Goal: Information Seeking & Learning: Check status

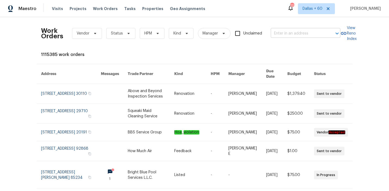
click at [290, 33] on input "text" at bounding box center [298, 33] width 54 height 8
type input "v"
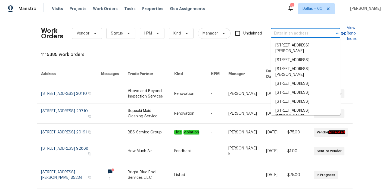
paste input "[STREET_ADDRESS]"
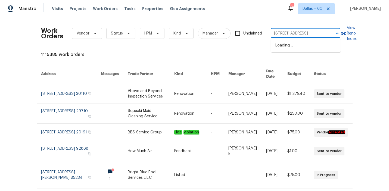
scroll to position [0, 18]
type input "[STREET_ADDRESS]"
click at [290, 46] on li "[STREET_ADDRESS]" at bounding box center [306, 45] width 70 height 9
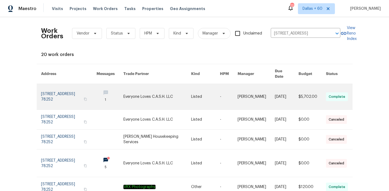
click at [160, 95] on link at bounding box center [157, 97] width 68 height 26
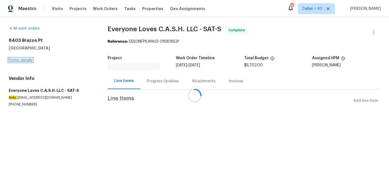
click at [13, 60] on link "Home details" at bounding box center [21, 60] width 24 height 4
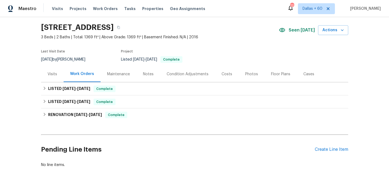
scroll to position [19, 0]
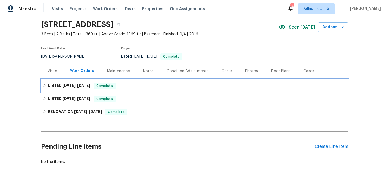
click at [166, 88] on div "LISTED [DATE] - [DATE] Complete" at bounding box center [195, 86] width 304 height 7
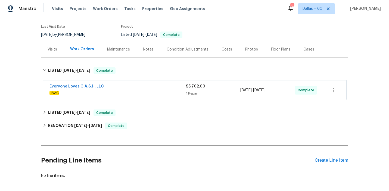
click at [166, 88] on div "Everyone Loves C.A.S.H. LLC" at bounding box center [117, 87] width 136 height 7
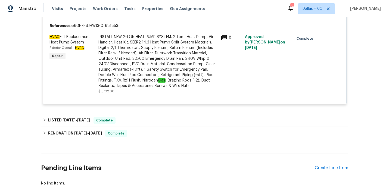
scroll to position [125, 0]
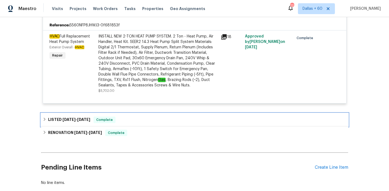
click at [163, 115] on div "LISTED [DATE] - [DATE] Complete" at bounding box center [194, 119] width 307 height 13
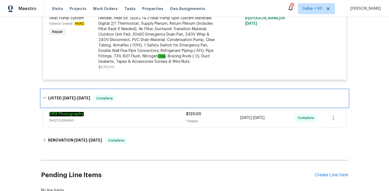
scroll to position [152, 0]
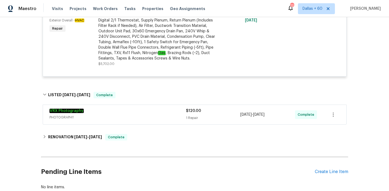
click at [163, 115] on span "PHOTOGRAPHY" at bounding box center [117, 117] width 136 height 5
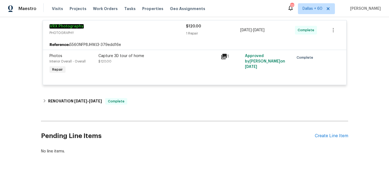
scroll to position [239, 0]
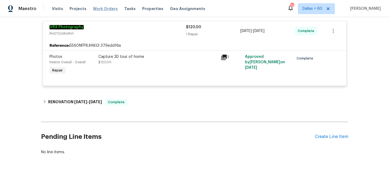
click at [104, 9] on span "Work Orders" at bounding box center [105, 8] width 25 height 5
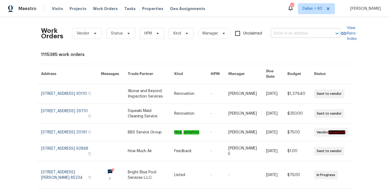
click at [305, 34] on input "text" at bounding box center [298, 33] width 54 height 8
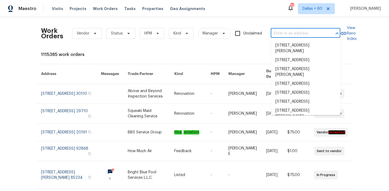
paste input "[STREET_ADDRESS]"
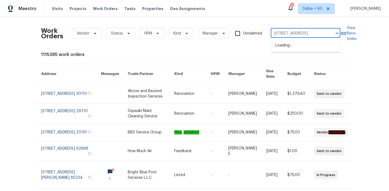
type input "[STREET_ADDRESS]"
click at [307, 44] on li "[STREET_ADDRESS]" at bounding box center [306, 45] width 70 height 9
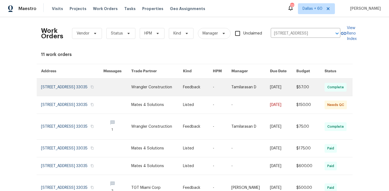
click at [177, 87] on link at bounding box center [156, 87] width 51 height 17
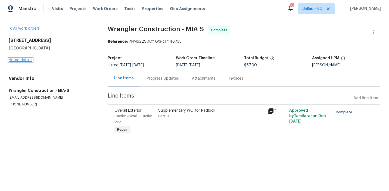
click at [19, 60] on link "Home details" at bounding box center [21, 60] width 24 height 4
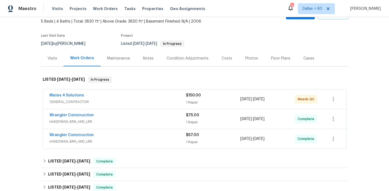
click at [154, 96] on div "Mates 4 Solutions" at bounding box center [117, 96] width 136 height 7
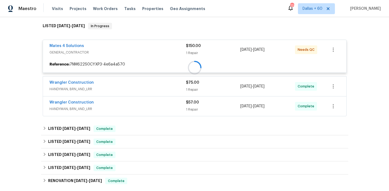
scroll to position [101, 0]
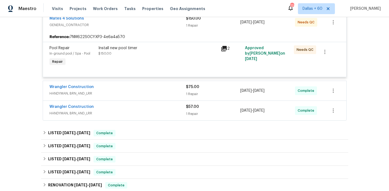
click at [146, 89] on div "Wrangler Construction" at bounding box center [117, 87] width 136 height 7
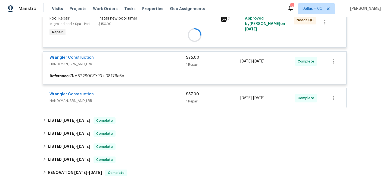
scroll to position [142, 0]
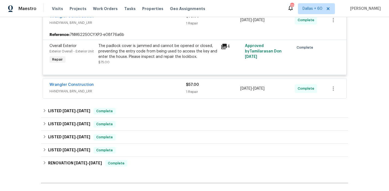
click at [140, 86] on div "Wrangler Construction" at bounding box center [117, 85] width 136 height 7
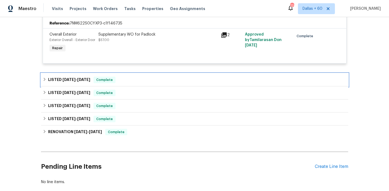
click at [140, 83] on div "LISTED [DATE] - [DATE] Complete" at bounding box center [195, 80] width 304 height 7
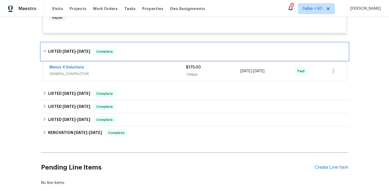
scroll to position [300, 0]
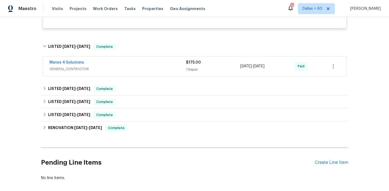
click at [131, 66] on div "Mates 4 Solutions" at bounding box center [117, 63] width 136 height 7
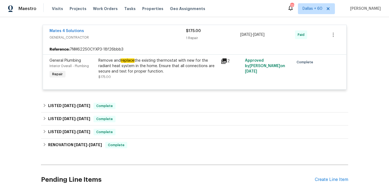
scroll to position [344, 0]
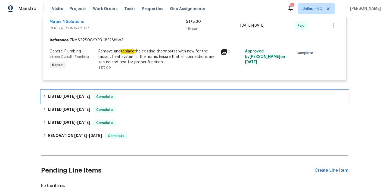
click at [144, 100] on div "LISTED [DATE] - [DATE] Complete" at bounding box center [195, 97] width 304 height 7
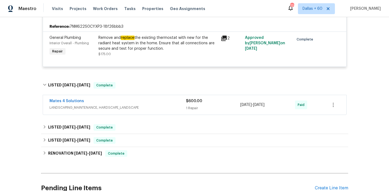
click at [157, 110] on span "LANDSCAPING_MAINTENANCE, HARDSCAPE_LANDSCAPE" at bounding box center [117, 107] width 136 height 5
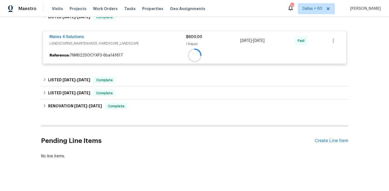
scroll to position [426, 0]
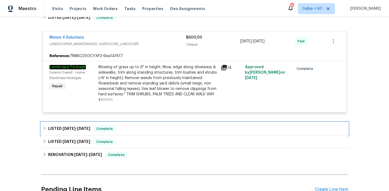
click at [150, 132] on div "LISTED [DATE] - [DATE] Complete" at bounding box center [195, 129] width 304 height 7
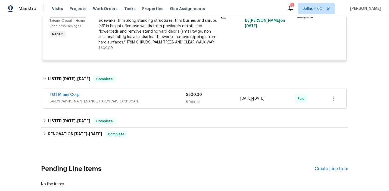
click at [156, 104] on span "LANDSCAPING_MAINTENANCE, HARDSCAPE_LANDSCAPE" at bounding box center [117, 101] width 136 height 5
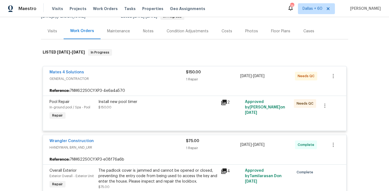
scroll to position [0, 0]
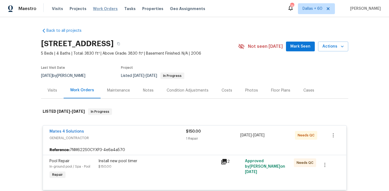
click at [108, 10] on span "Work Orders" at bounding box center [105, 8] width 25 height 5
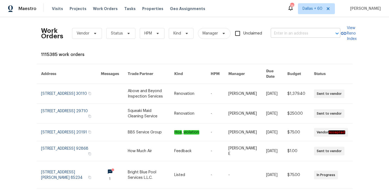
click at [306, 33] on input "text" at bounding box center [298, 33] width 54 height 8
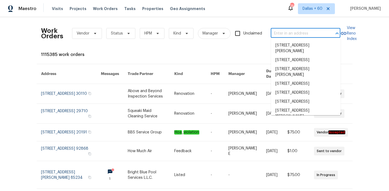
paste input "[STREET_ADDRESS]"
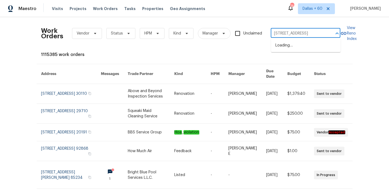
scroll to position [0, 30]
type input "[STREET_ADDRESS]"
click at [304, 46] on li "[STREET_ADDRESS]" at bounding box center [306, 45] width 70 height 9
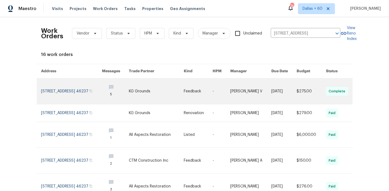
click at [152, 93] on link at bounding box center [156, 92] width 55 height 26
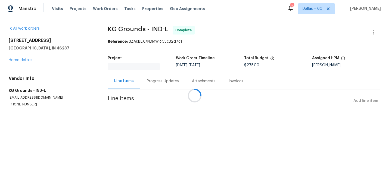
click at [22, 59] on div at bounding box center [194, 95] width 389 height 191
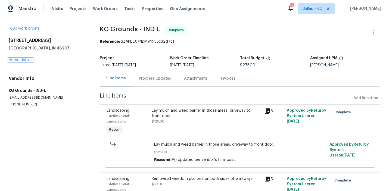
click at [22, 59] on link "Home details" at bounding box center [21, 60] width 24 height 4
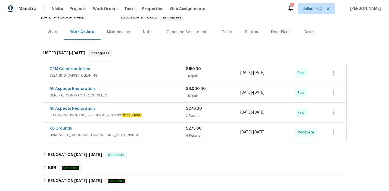
scroll to position [59, 0]
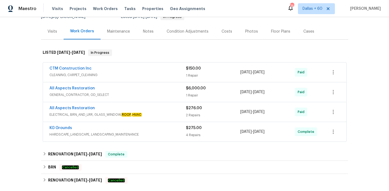
click at [138, 67] on div "CTM Construction Inc" at bounding box center [117, 69] width 136 height 7
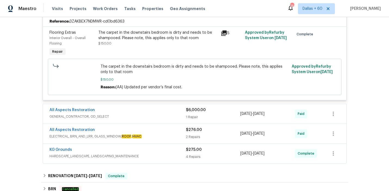
scroll to position [156, 0]
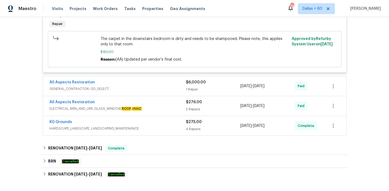
click at [140, 86] on div "All Aspects Restoration GENERAL_CONTRACTOR, OD_SELECT" at bounding box center [117, 86] width 136 height 12
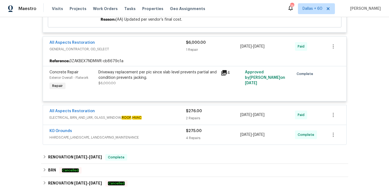
scroll to position [196, 0]
click at [156, 113] on div "All Aspects Restoration" at bounding box center [117, 112] width 136 height 7
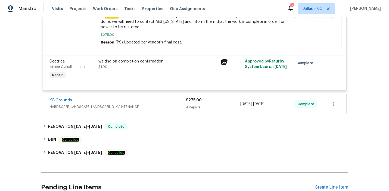
scroll to position [374, 0]
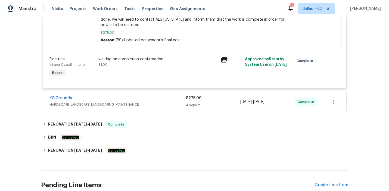
click at [161, 95] on div "KG Grounds" at bounding box center [117, 98] width 136 height 7
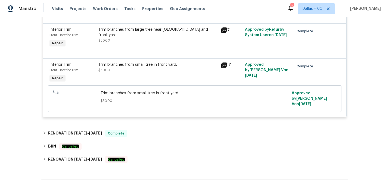
scroll to position [611, 0]
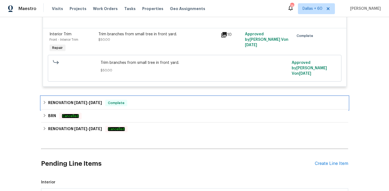
click at [160, 100] on div "RENOVATION [DATE] - [DATE] Complete" at bounding box center [195, 103] width 304 height 7
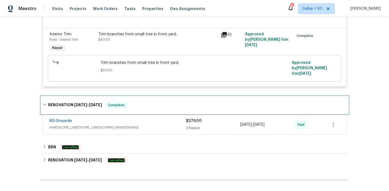
scroll to position [634, 0]
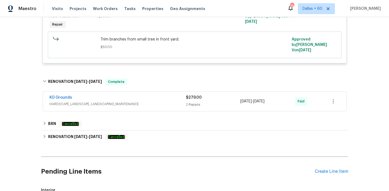
click at [164, 101] on span "HARDSCAPE_LANDSCAPE, LANDSCAPING_MAINTENANCE" at bounding box center [117, 103] width 136 height 5
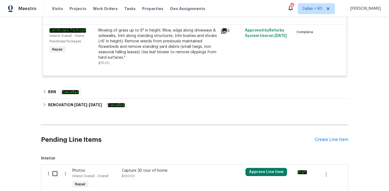
scroll to position [781, 0]
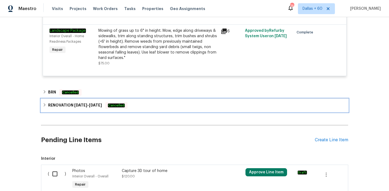
click at [142, 105] on div "RENOVATION [DATE] - [DATE] Cancelled" at bounding box center [195, 105] width 304 height 7
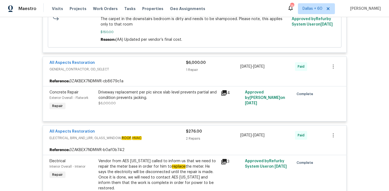
scroll to position [177, 0]
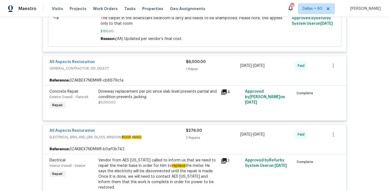
click at [139, 62] on div "All Aspects Restoration" at bounding box center [117, 62] width 136 height 7
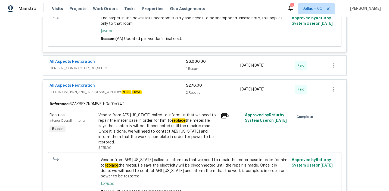
click at [127, 67] on span "GENERAL_CONTRACTOR, OD_SELECT" at bounding box center [117, 68] width 136 height 5
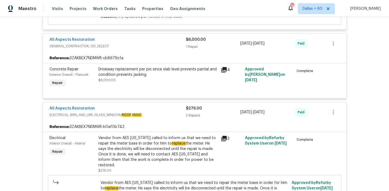
scroll to position [196, 0]
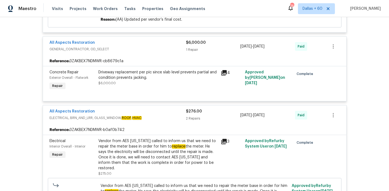
click at [98, 72] on div "Driveway replacement per pic since slab level prevents partial and condition pr…" at bounding box center [157, 75] width 119 height 11
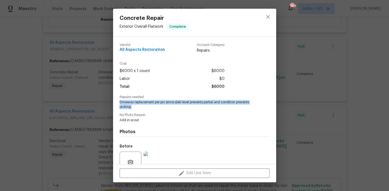
drag, startPoint x: 119, startPoint y: 103, endPoint x: 231, endPoint y: 108, distance: 112.1
click at [231, 108] on div "Vendor All Aspects Restoration Account Category Repairs Cost $6000 x 1 count $6…" at bounding box center [194, 100] width 163 height 127
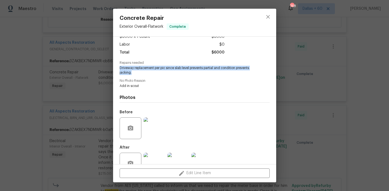
scroll to position [50, 0]
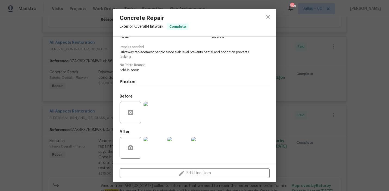
click at [171, 74] on div "Photos Before After" at bounding box center [195, 117] width 150 height 89
click at [10, 107] on div "Concrete Repair Exterior Overall - Flatwork Complete Vendor All Aspects Restora…" at bounding box center [194, 95] width 389 height 191
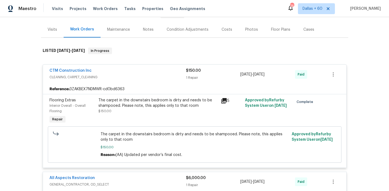
scroll to position [0, 0]
